Goal: Information Seeking & Learning: Learn about a topic

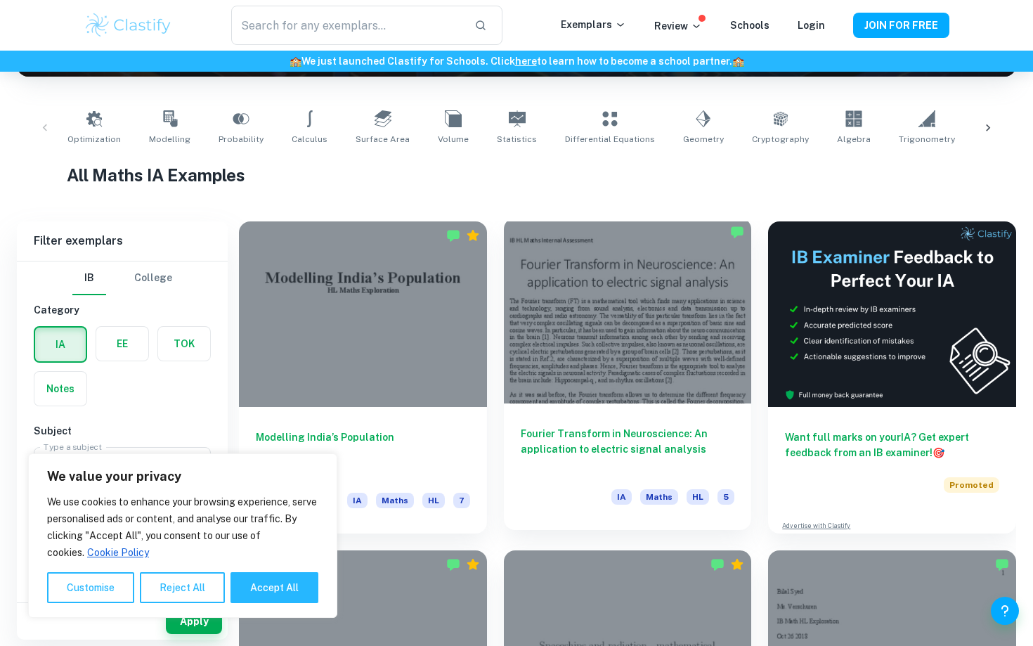
scroll to position [253, 0]
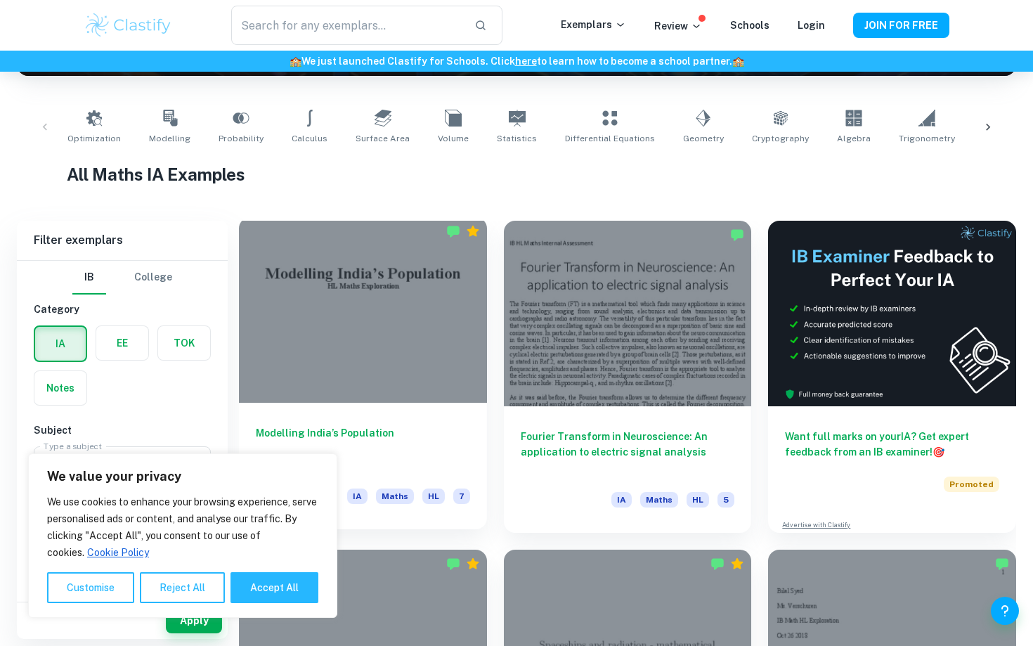
click at [444, 342] on div at bounding box center [363, 310] width 248 height 186
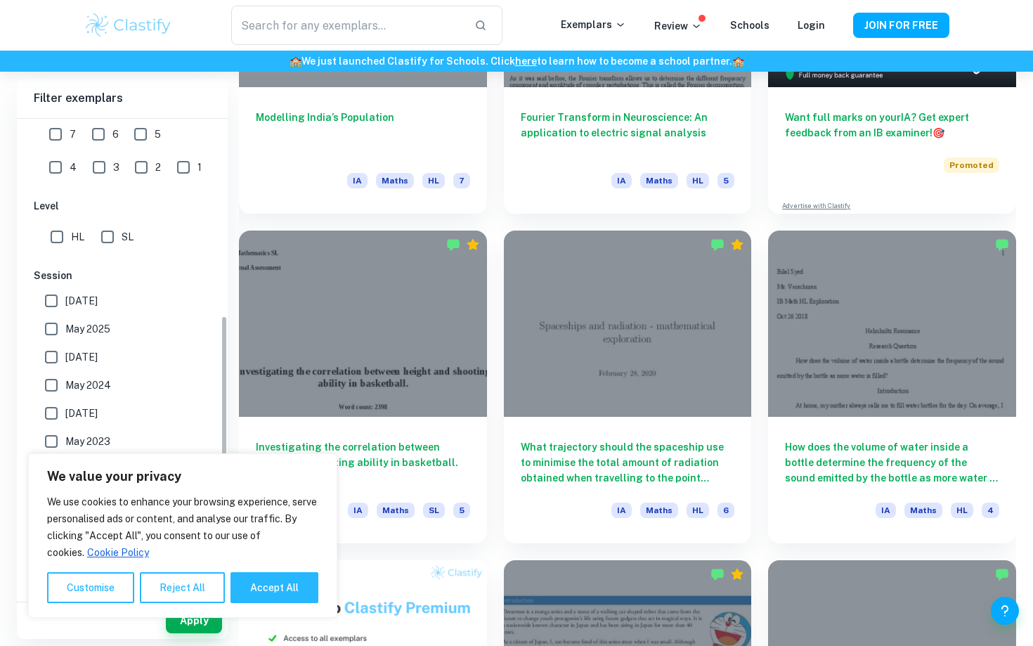
scroll to position [335, 0]
click at [202, 586] on button "Reject All" at bounding box center [182, 587] width 85 height 31
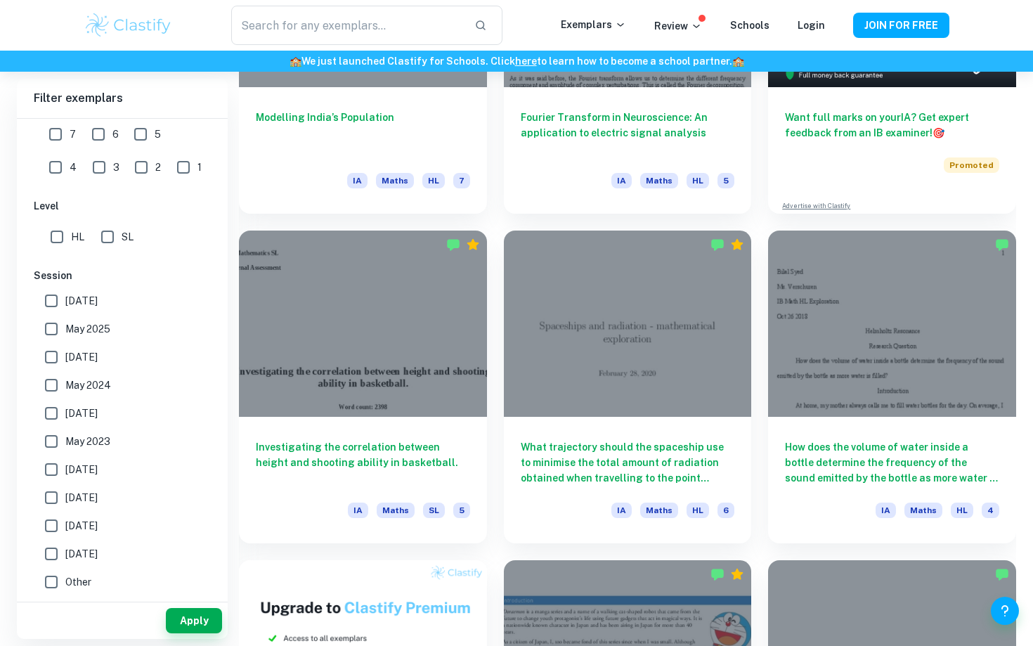
click at [110, 231] on input "SL" at bounding box center [107, 237] width 28 height 28
checkbox input "true"
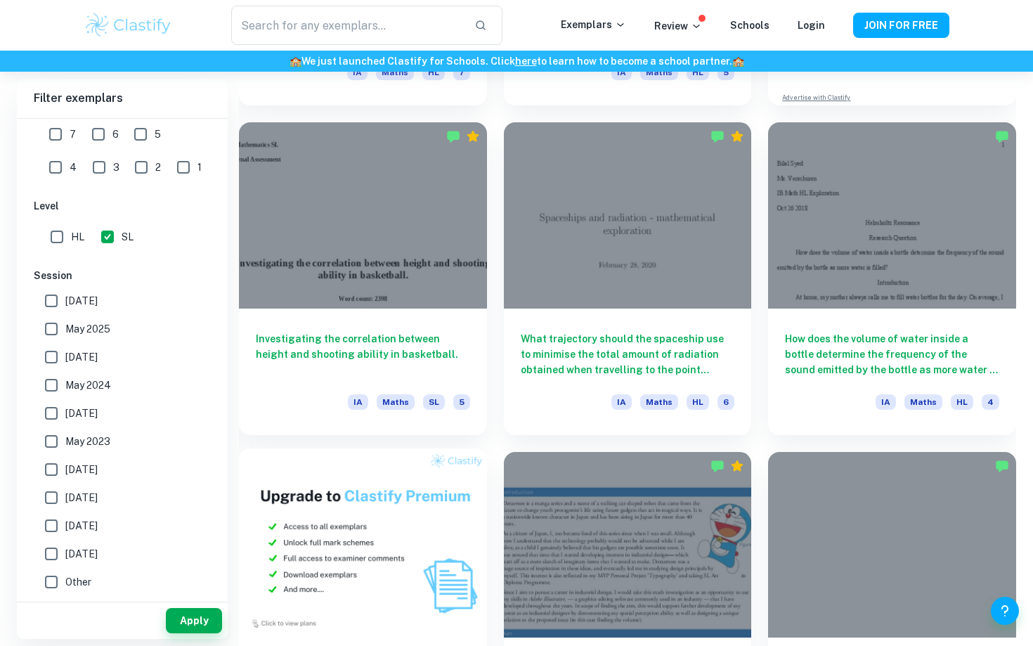
scroll to position [695, 0]
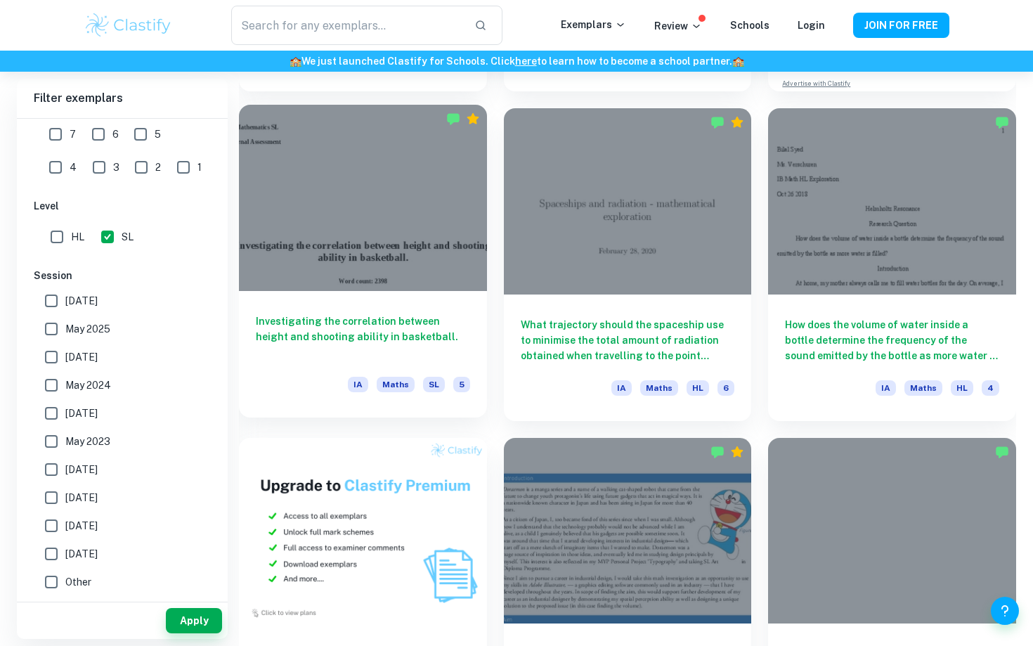
click at [407, 316] on h6 "Investigating the correlation between height and shooting ability in basketball." at bounding box center [363, 337] width 214 height 46
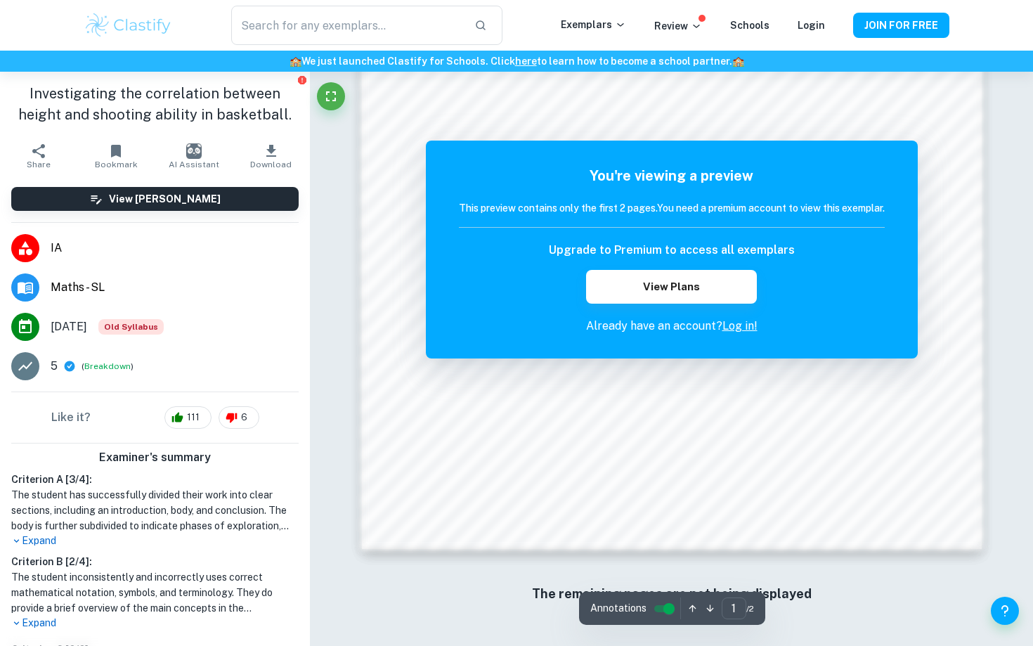
scroll to position [1297, 0]
click at [738, 332] on link "Log in!" at bounding box center [740, 325] width 35 height 13
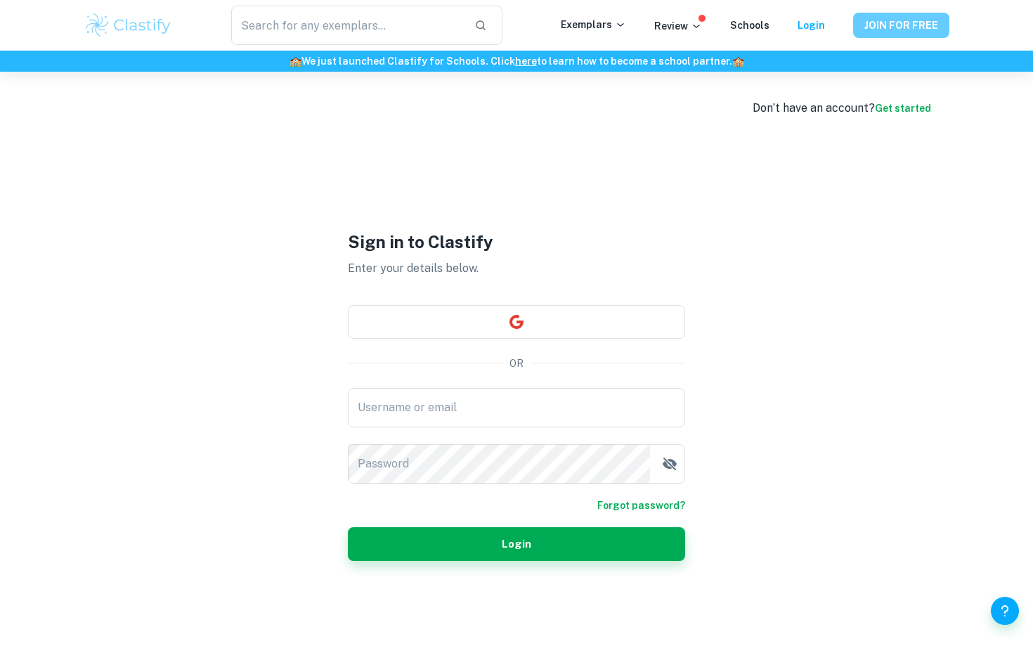
click at [898, 30] on button "JOIN FOR FREE" at bounding box center [901, 25] width 96 height 25
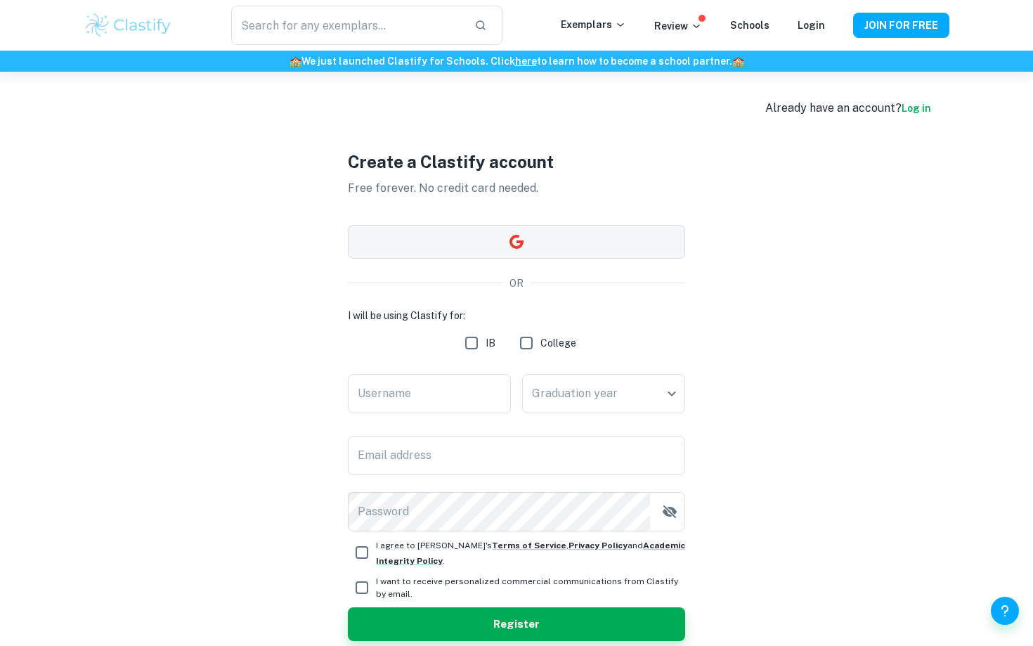
click at [533, 244] on button "button" at bounding box center [516, 242] width 337 height 34
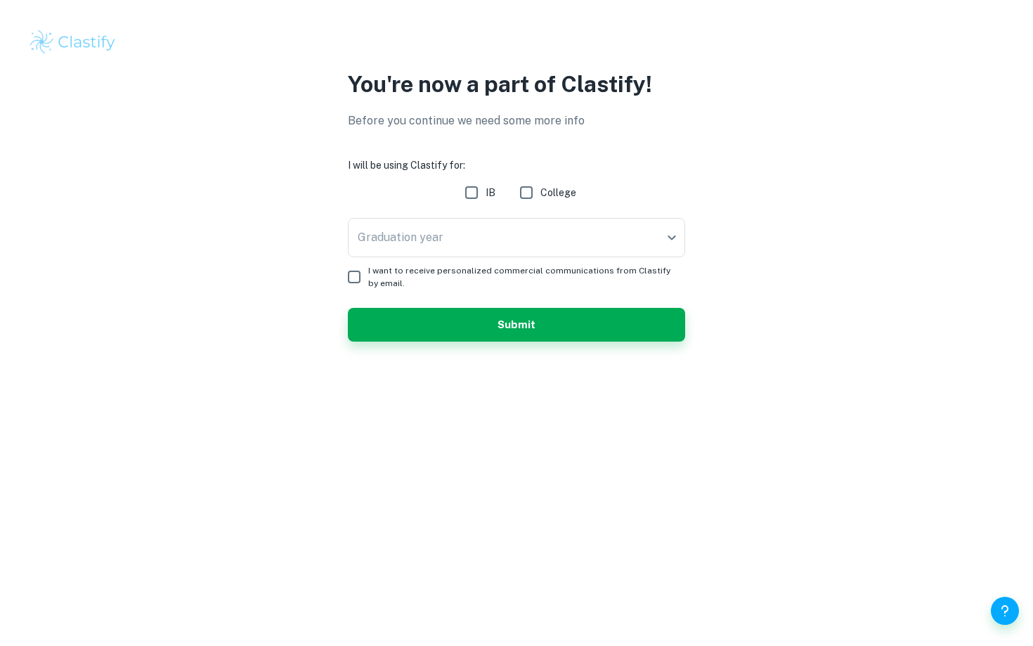
click at [484, 197] on input "IB" at bounding box center [472, 193] width 28 height 28
checkbox input "true"
click at [502, 221] on body "We value your privacy We use cookies to enhance your browsing experience, serve…" at bounding box center [516, 323] width 1033 height 646
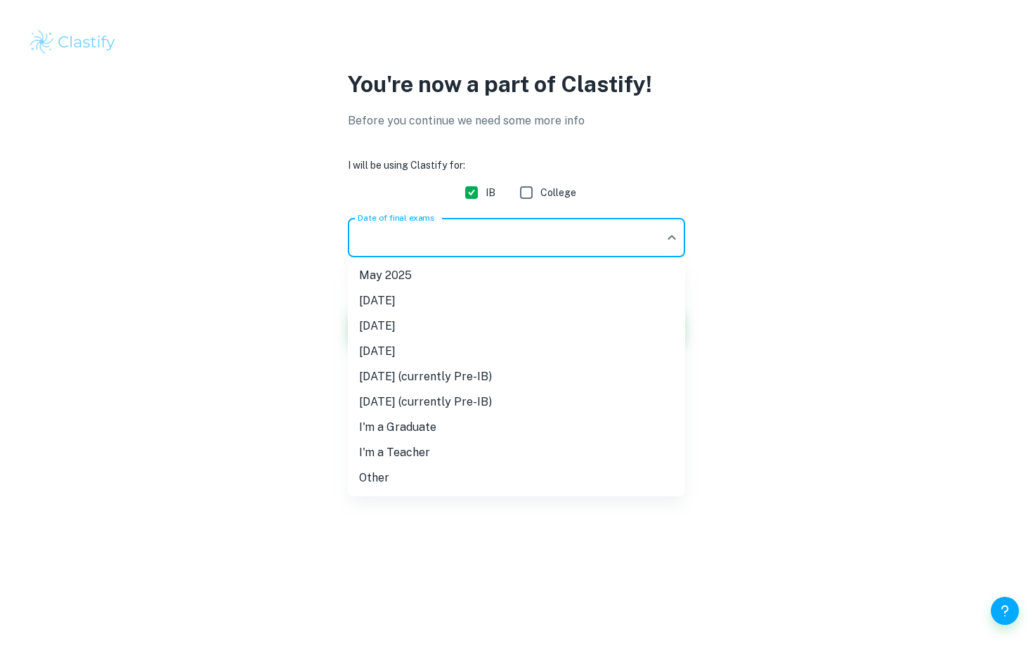
click at [240, 320] on div at bounding box center [516, 323] width 1033 height 646
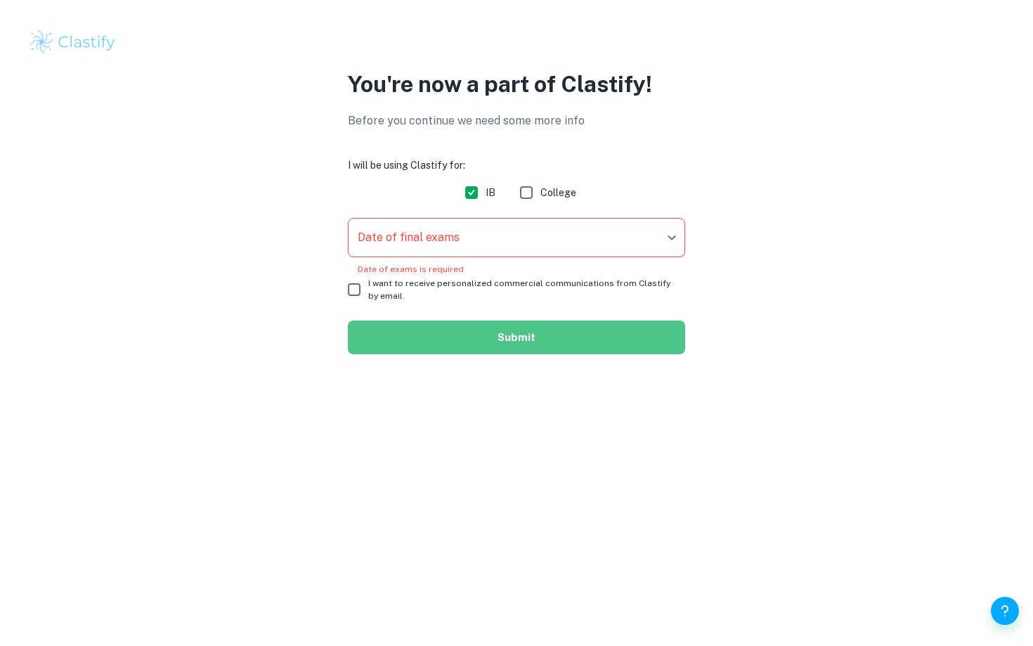
click at [385, 323] on button "Submit" at bounding box center [516, 338] width 337 height 34
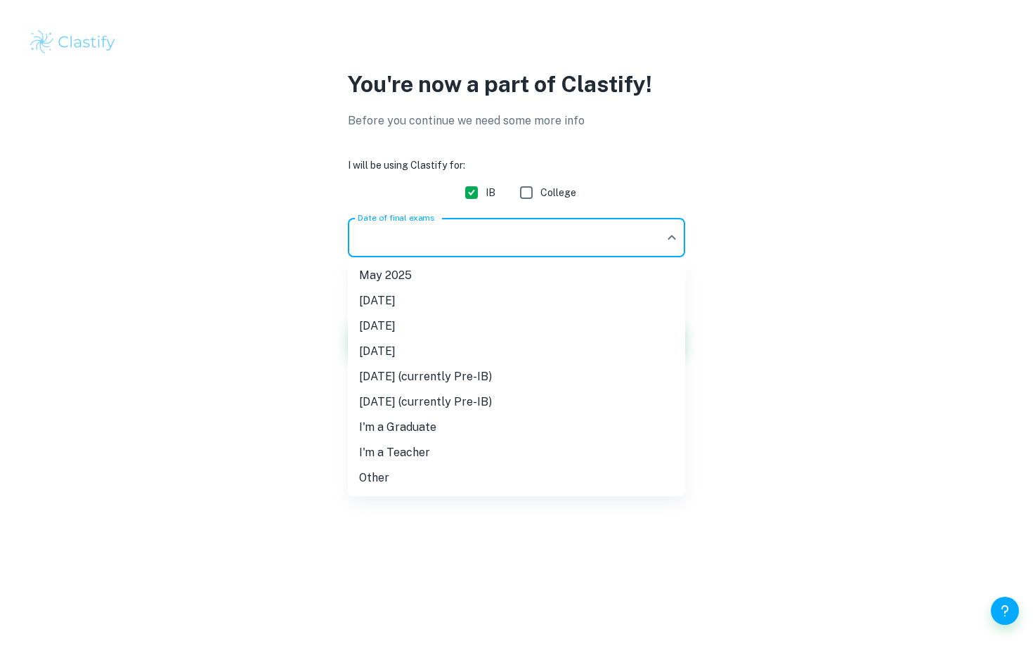
click at [381, 236] on body "We value your privacy We use cookies to enhance your browsing experience, serve…" at bounding box center [516, 323] width 1033 height 646
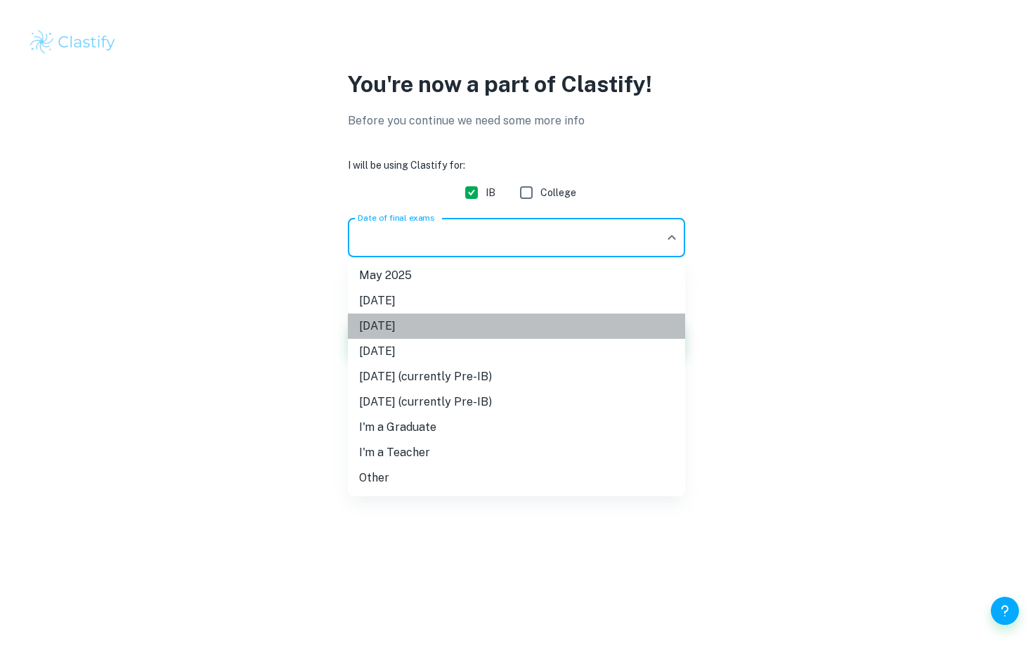
click at [441, 322] on li "[DATE]" at bounding box center [516, 326] width 337 height 25
type input "M26"
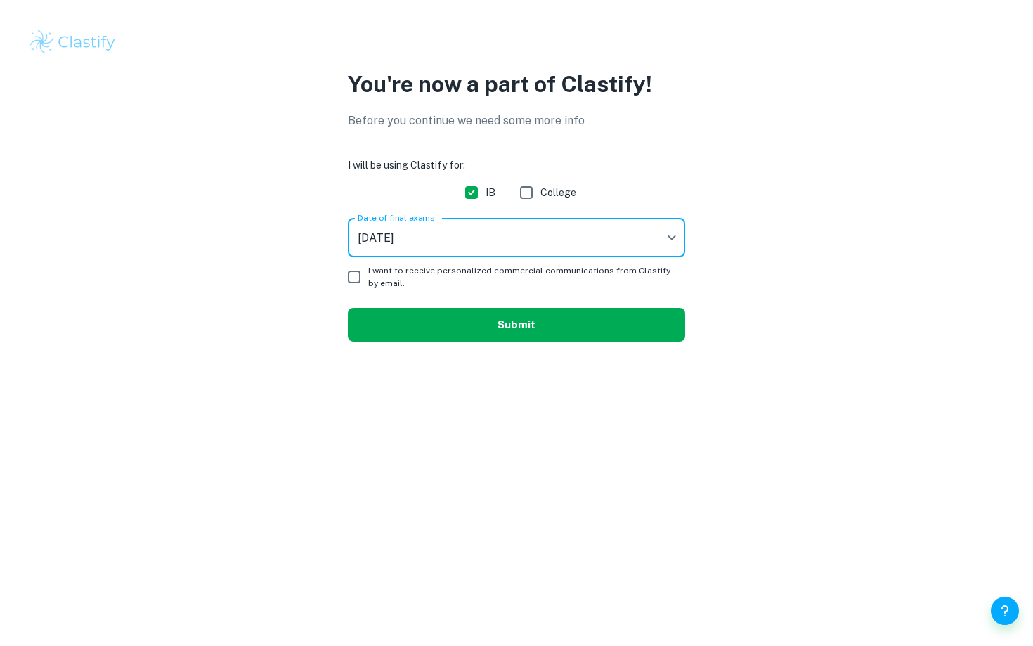
click at [458, 325] on button "Submit" at bounding box center [516, 325] width 337 height 34
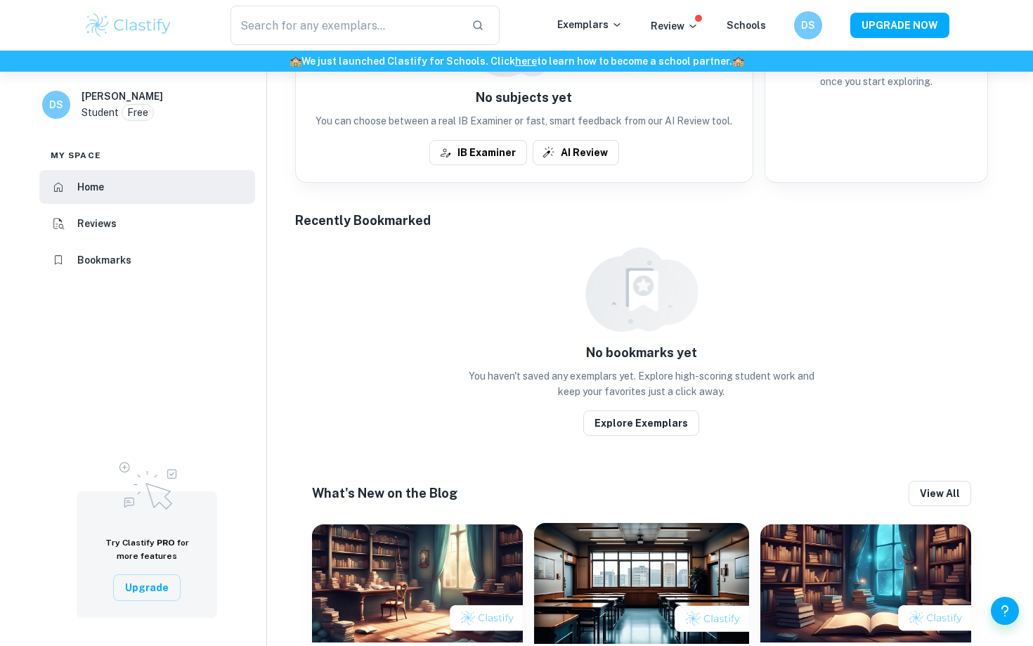
scroll to position [515, 0]
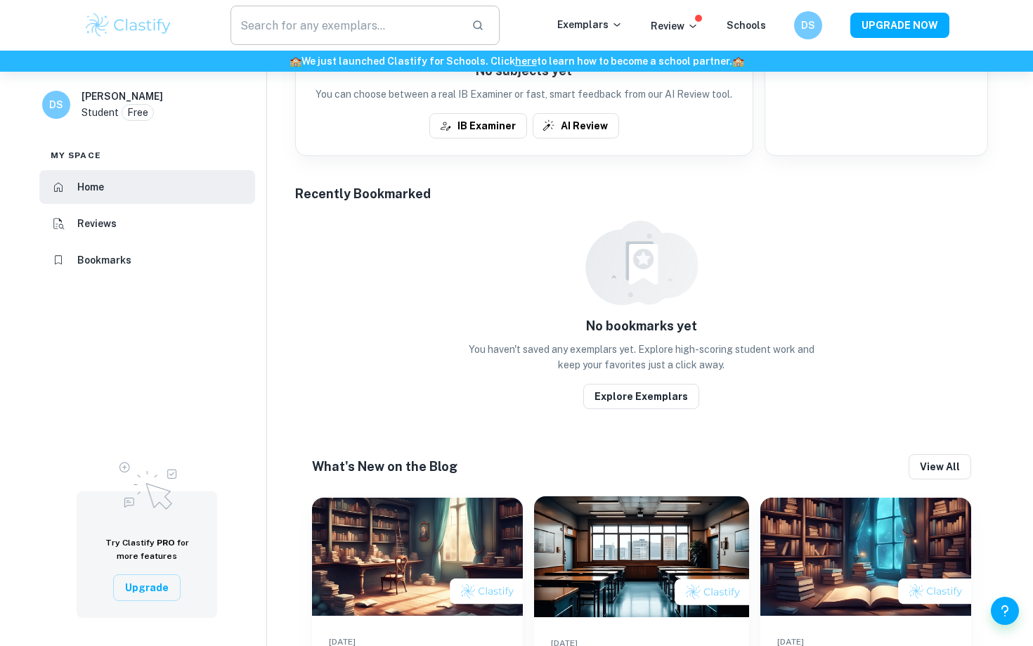
click at [361, 15] on input "text" at bounding box center [346, 25] width 230 height 39
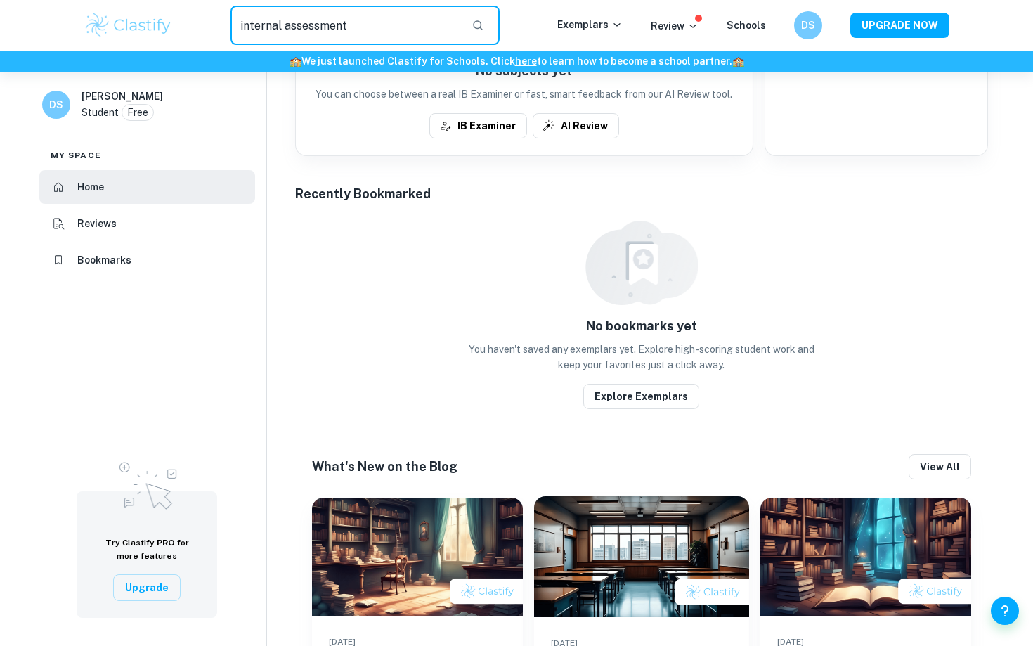
drag, startPoint x: 361, startPoint y: 15, endPoint x: 413, endPoint y: 35, distance: 56.3
click at [413, 35] on input "internal assessment" at bounding box center [346, 25] width 230 height 39
type input "internal assessment matematicas"
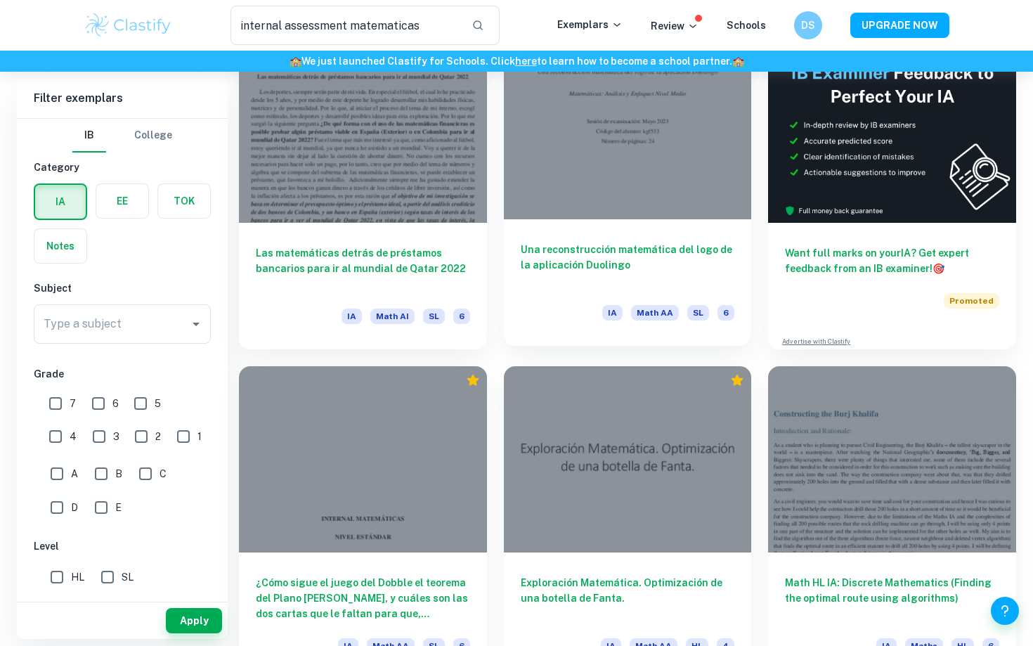
scroll to position [151, 0]
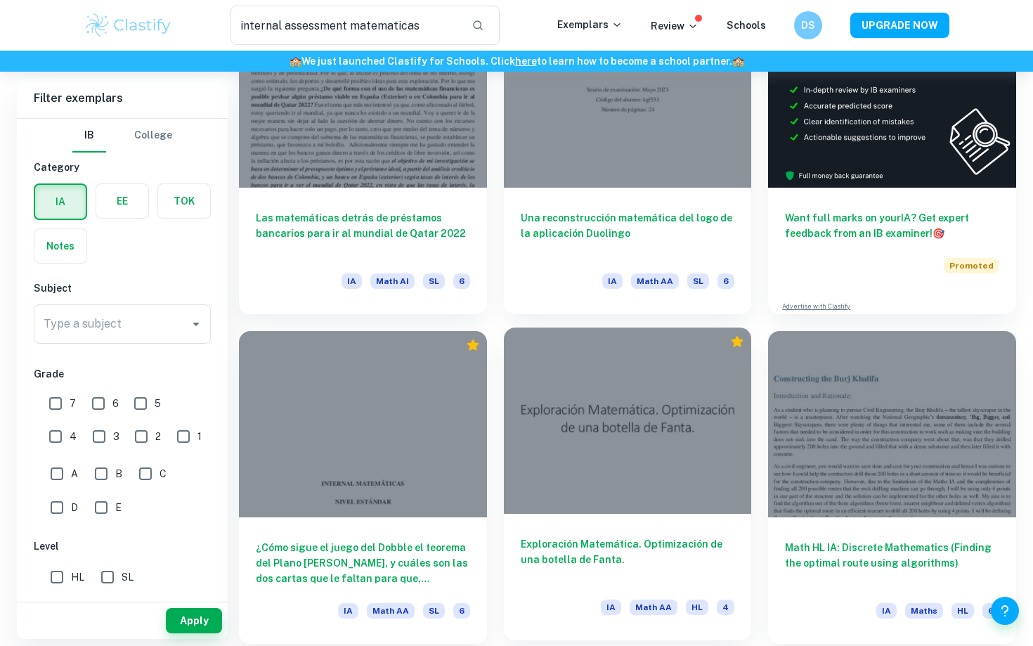
click at [647, 472] on div at bounding box center [628, 421] width 248 height 186
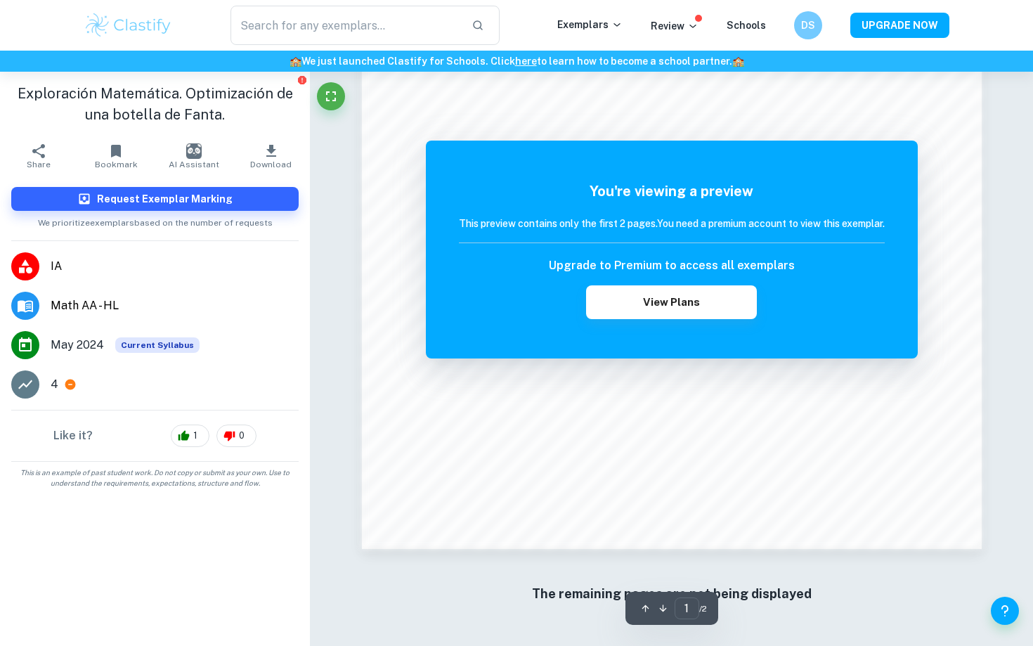
scroll to position [1297, 0]
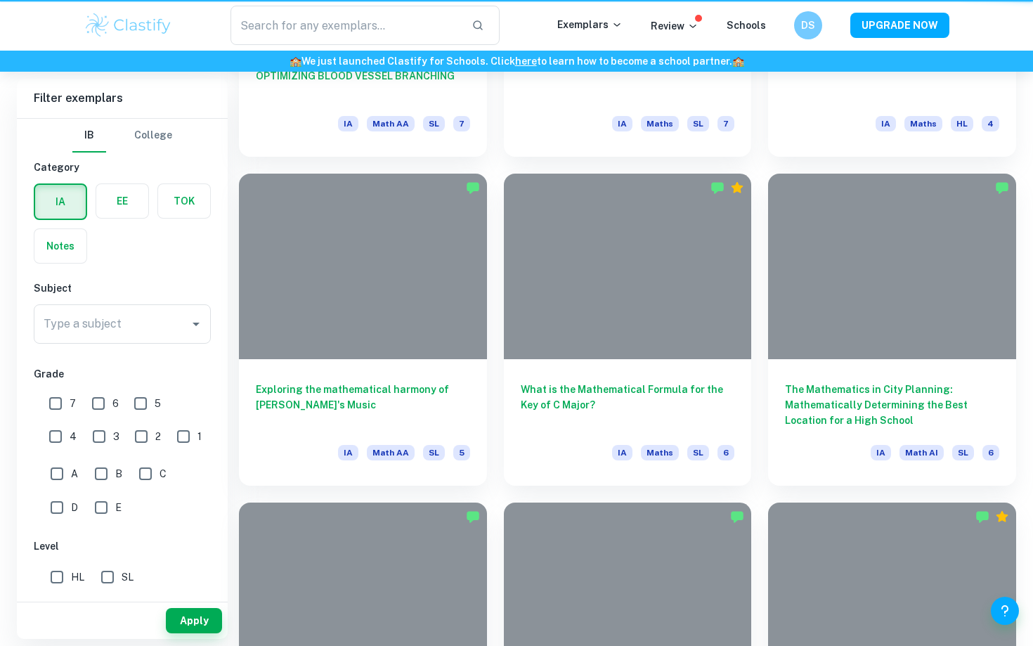
type input "internal assessment matematicas"
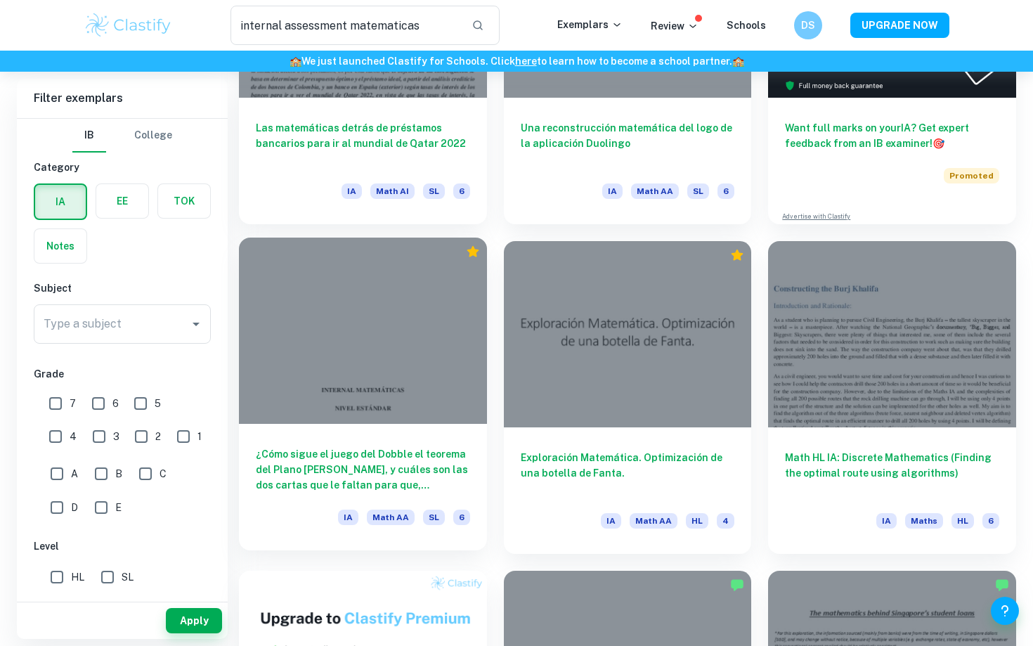
scroll to position [242, 0]
click at [454, 371] on div at bounding box center [363, 330] width 248 height 186
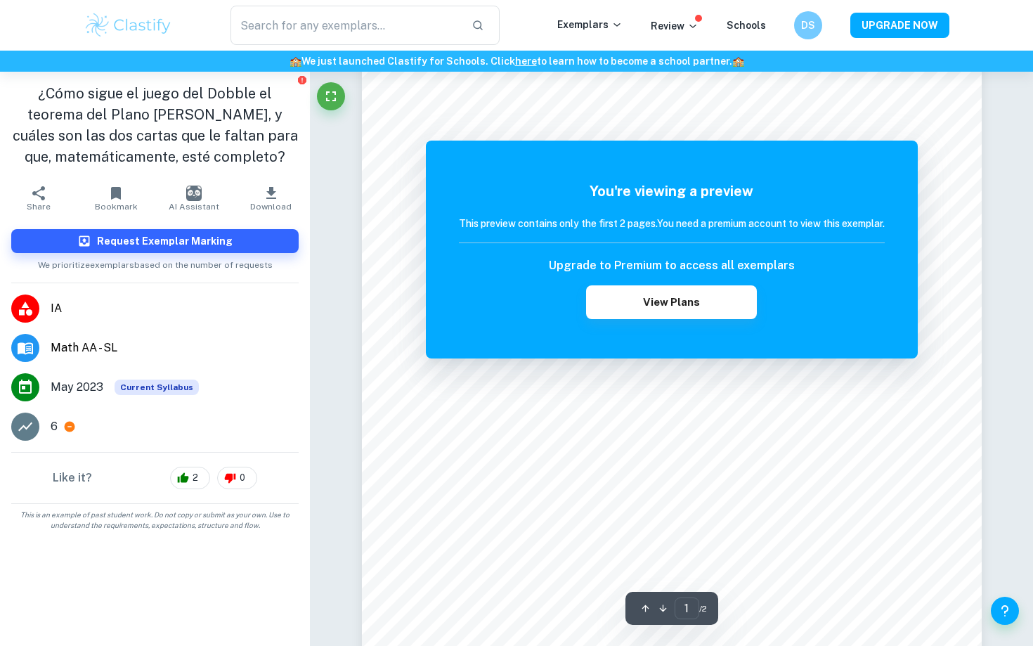
scroll to position [207, 0]
type input "internal assessment matematicas"
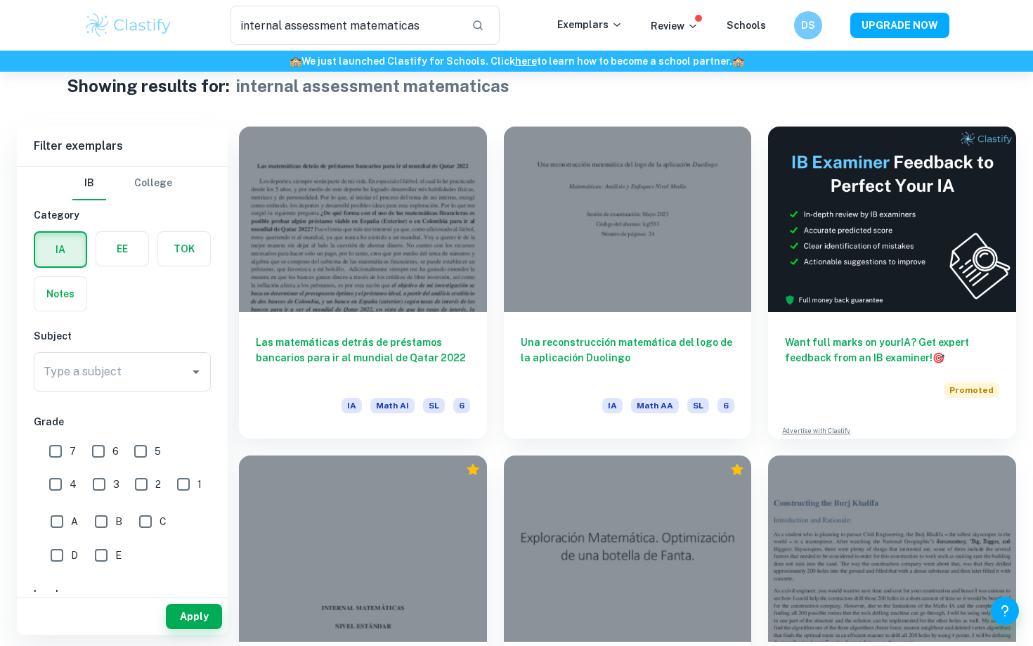
scroll to position [28, 0]
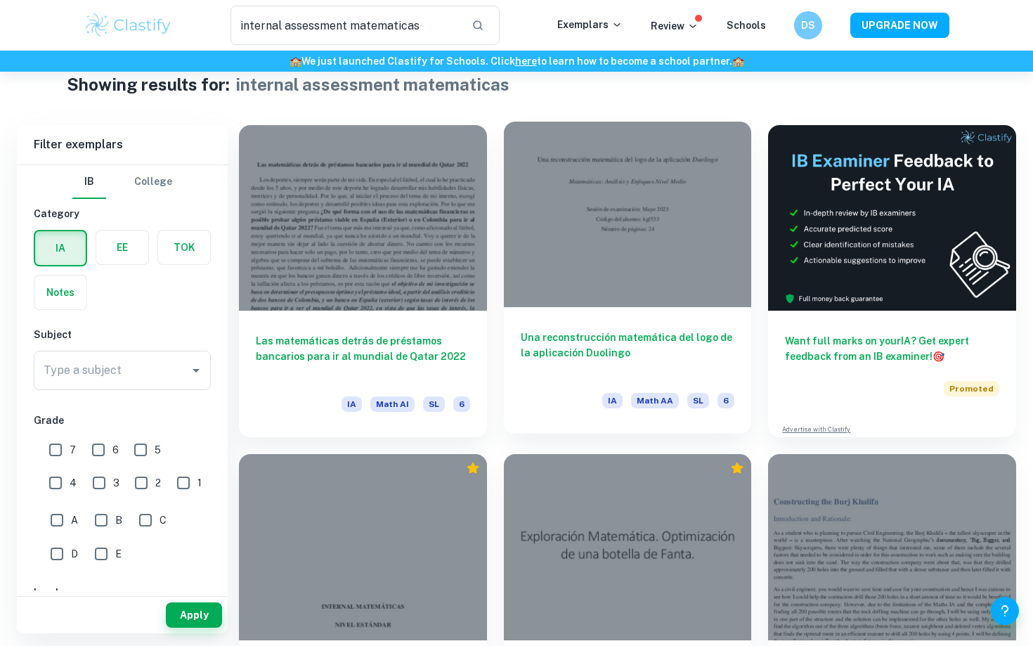
click at [557, 293] on div at bounding box center [628, 215] width 248 height 186
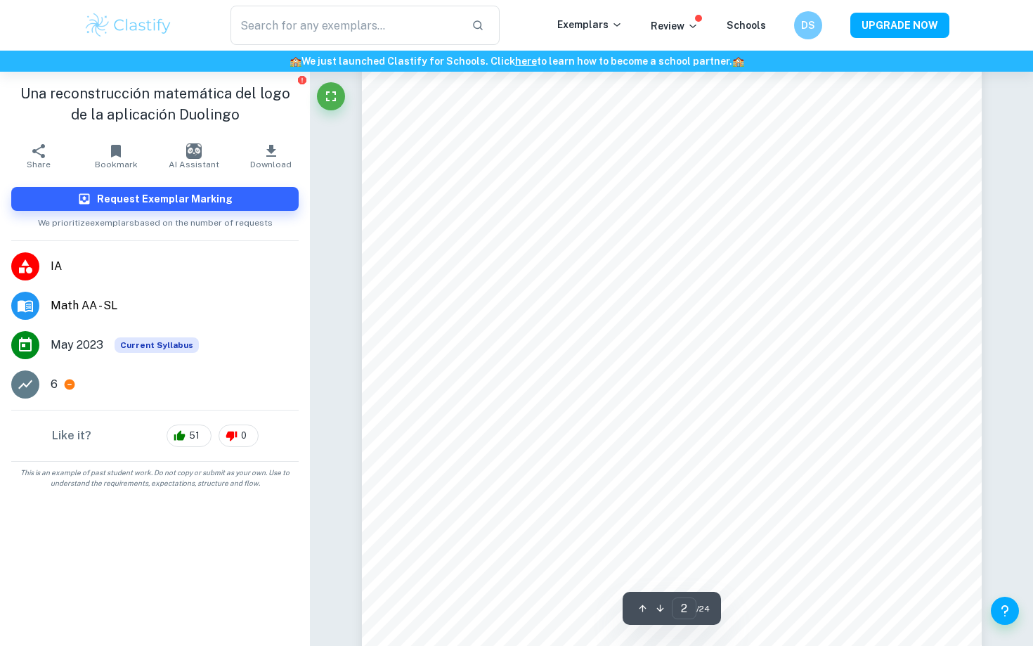
scroll to position [1047, 0]
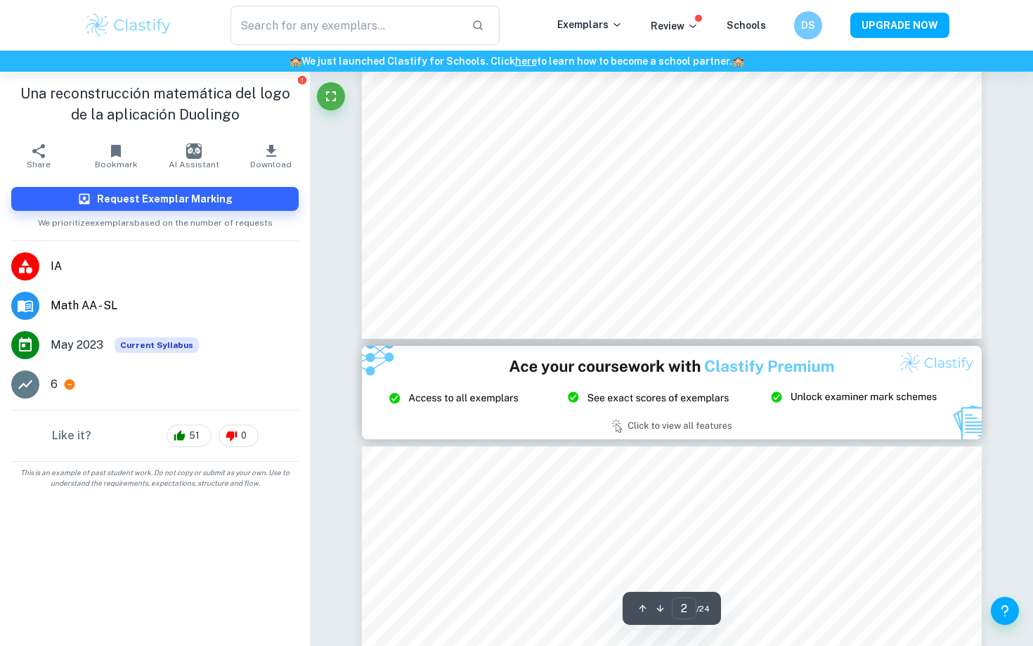
type input "3"
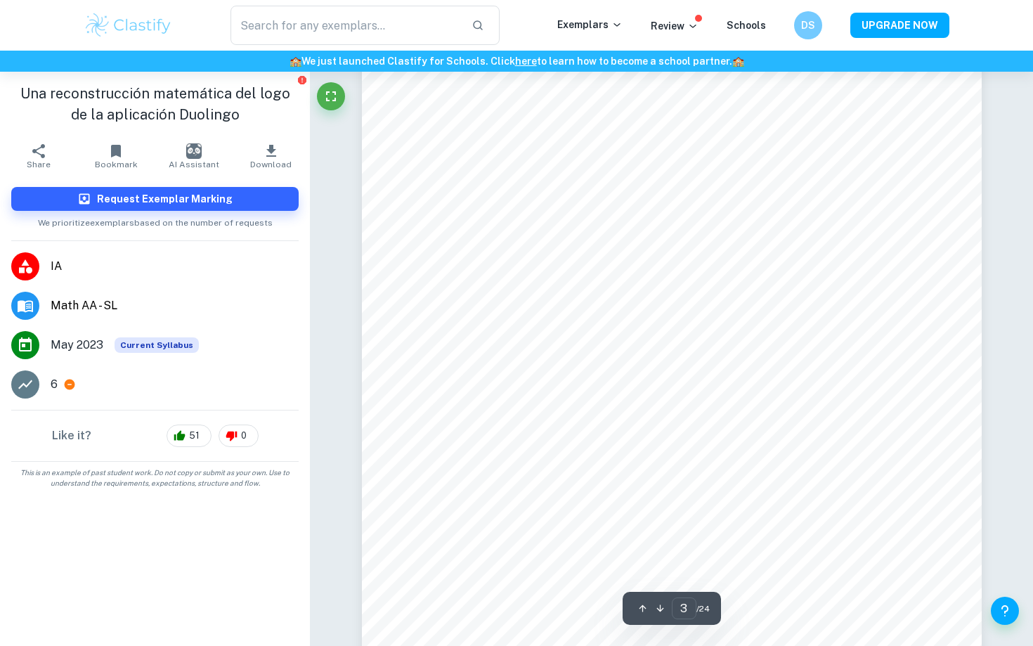
scroll to position [2046, 0]
